Goal: Information Seeking & Learning: Find specific fact

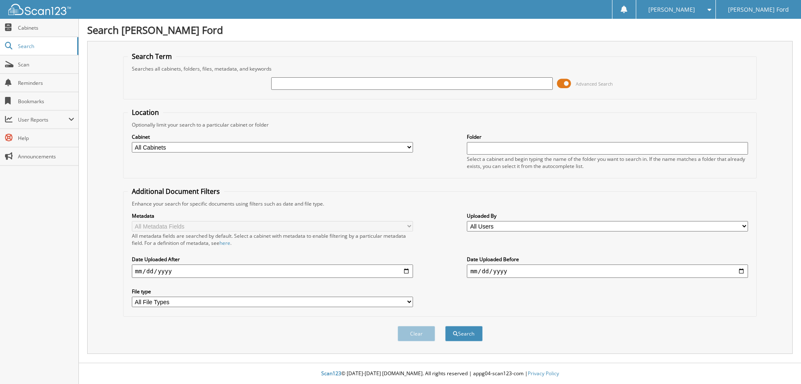
click at [298, 88] on input "text" at bounding box center [411, 83] width 281 height 13
type input "702099"
click at [445, 326] on button "Search" at bounding box center [464, 333] width 38 height 15
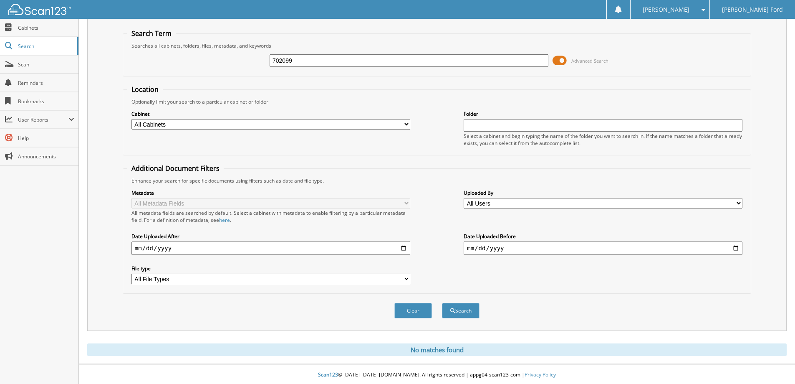
scroll to position [25, 0]
drag, startPoint x: 307, startPoint y: 58, endPoint x: 187, endPoint y: 60, distance: 120.2
click at [189, 60] on div "702099 Advanced Search" at bounding box center [436, 59] width 619 height 23
